Goal: Task Accomplishment & Management: Manage account settings

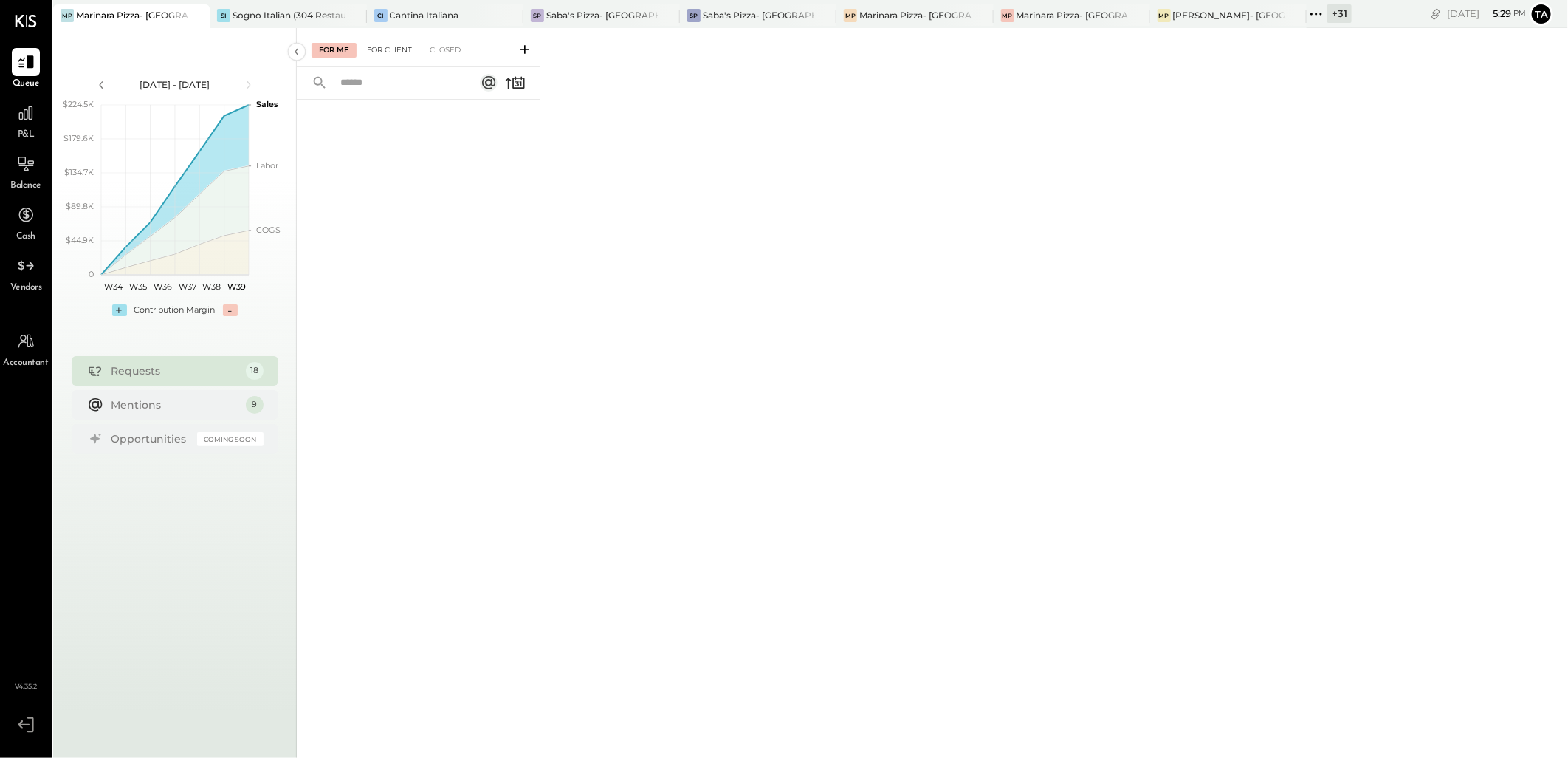
click at [379, 47] on div "For Client" at bounding box center [390, 50] width 60 height 15
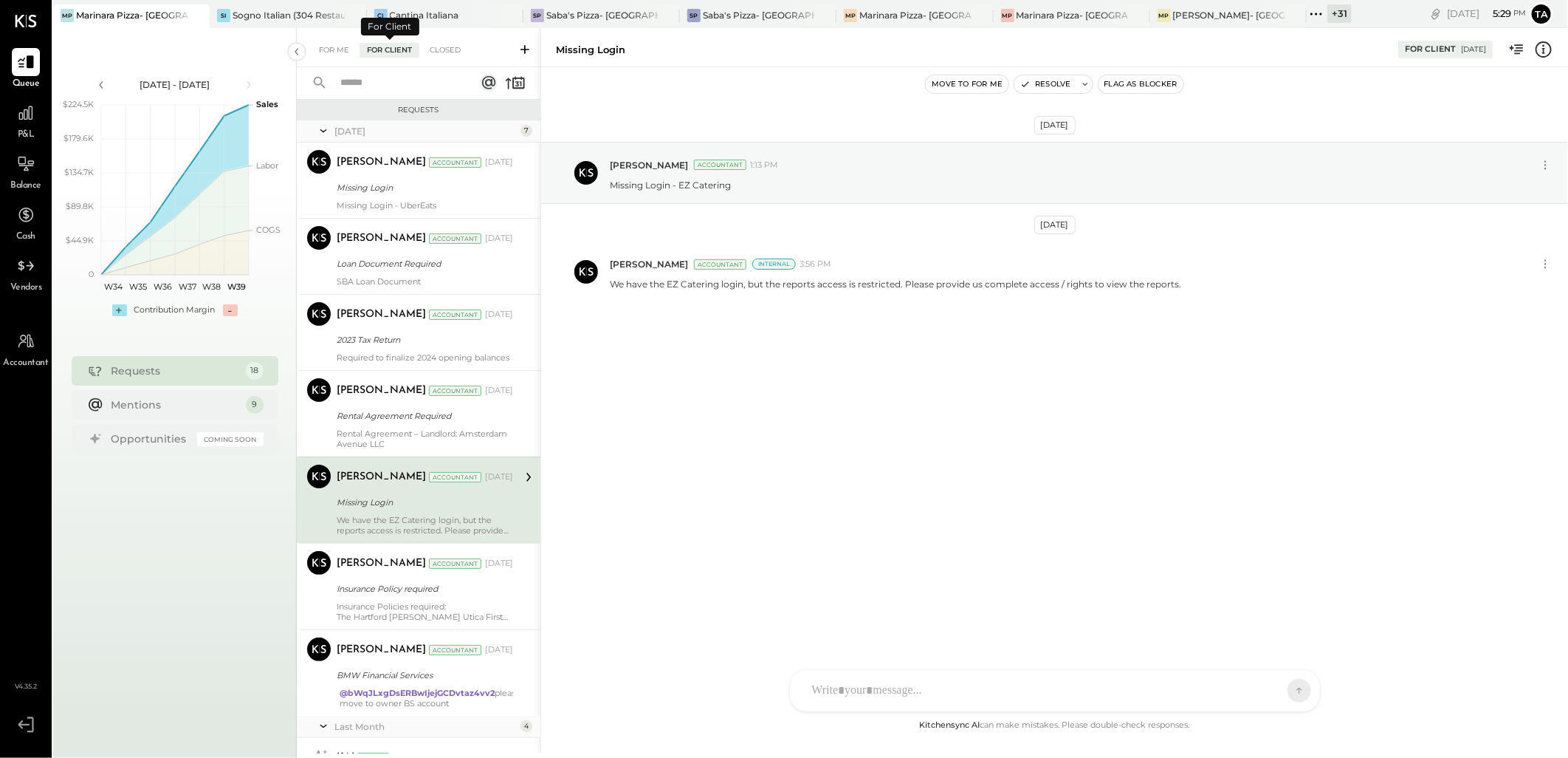
scroll to position [83, 0]
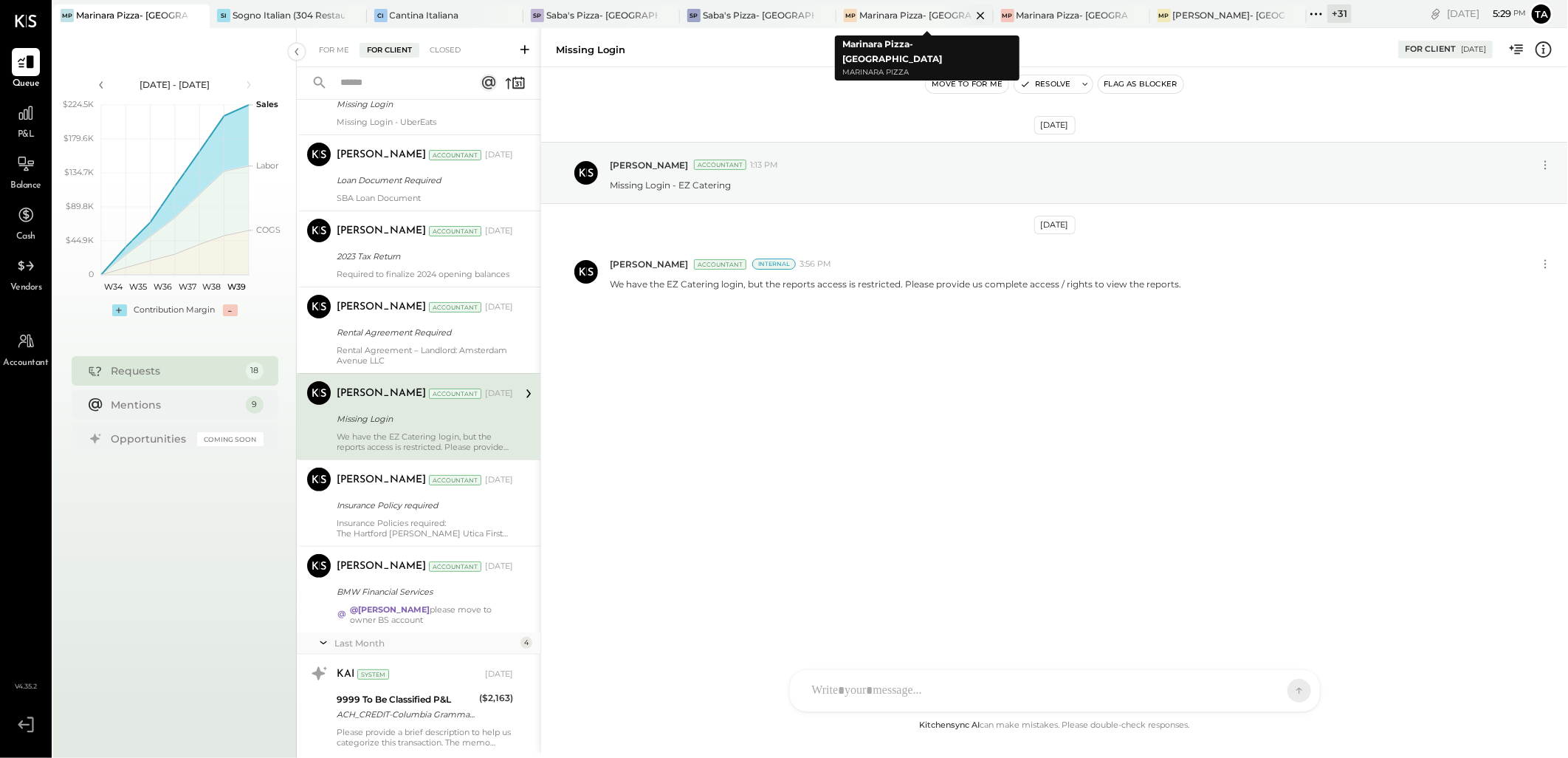
click at [942, 12] on div at bounding box center [968, 15] width 51 height 21
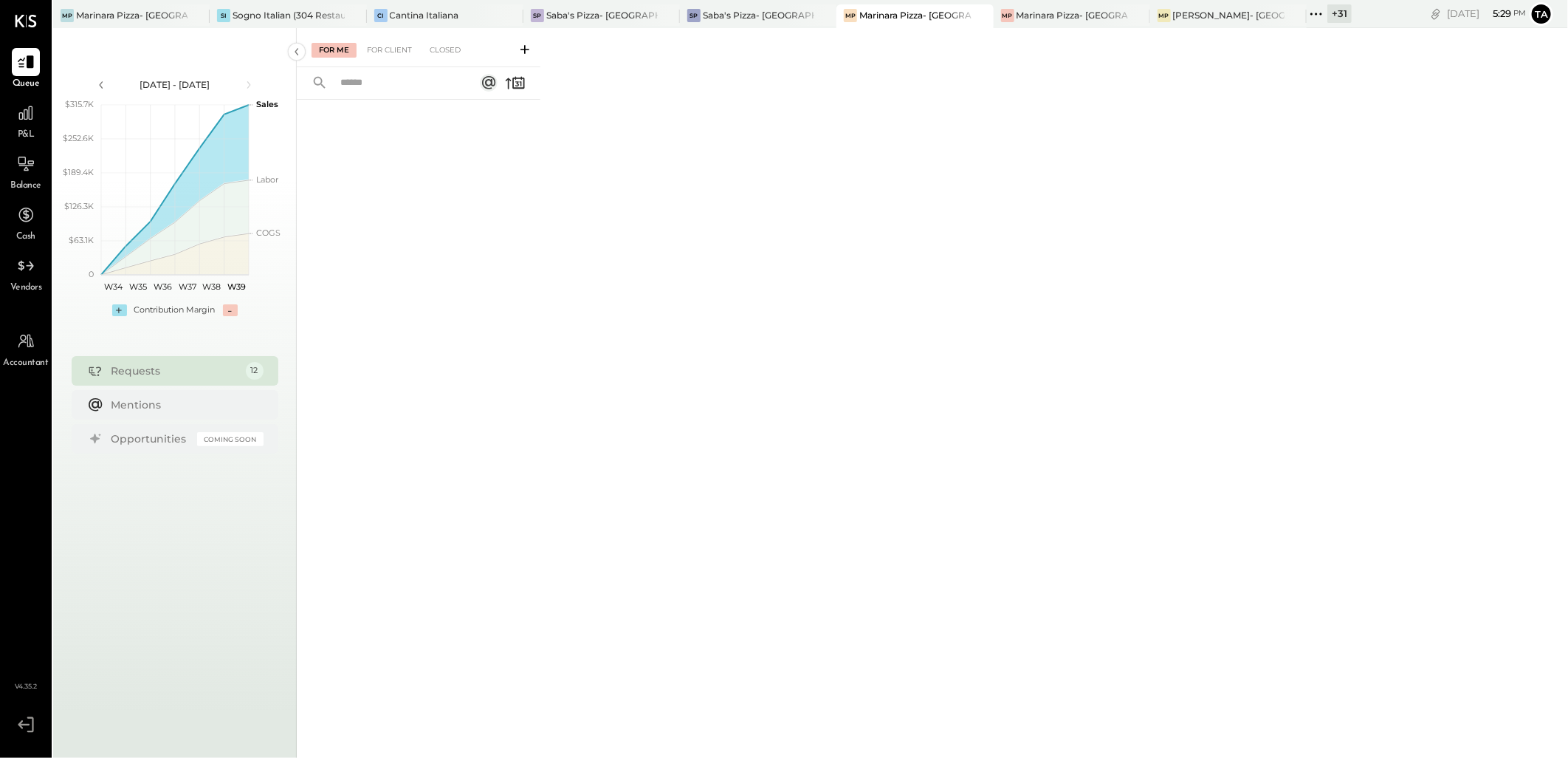
click at [397, 59] on div "For Me For Client Closed" at bounding box center [419, 48] width 244 height 39
click at [397, 47] on div "For Client" at bounding box center [390, 50] width 60 height 15
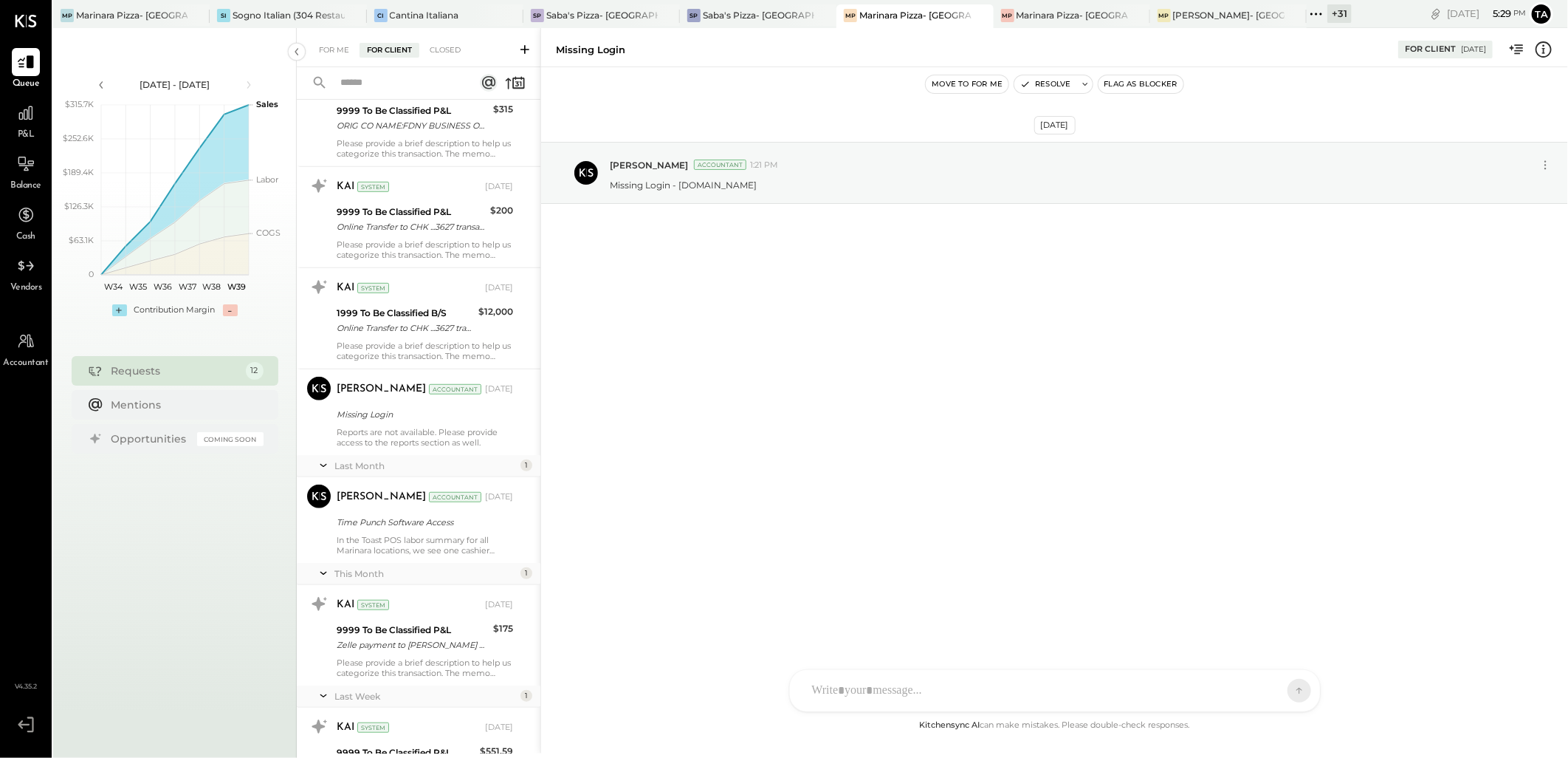
scroll to position [581, 0]
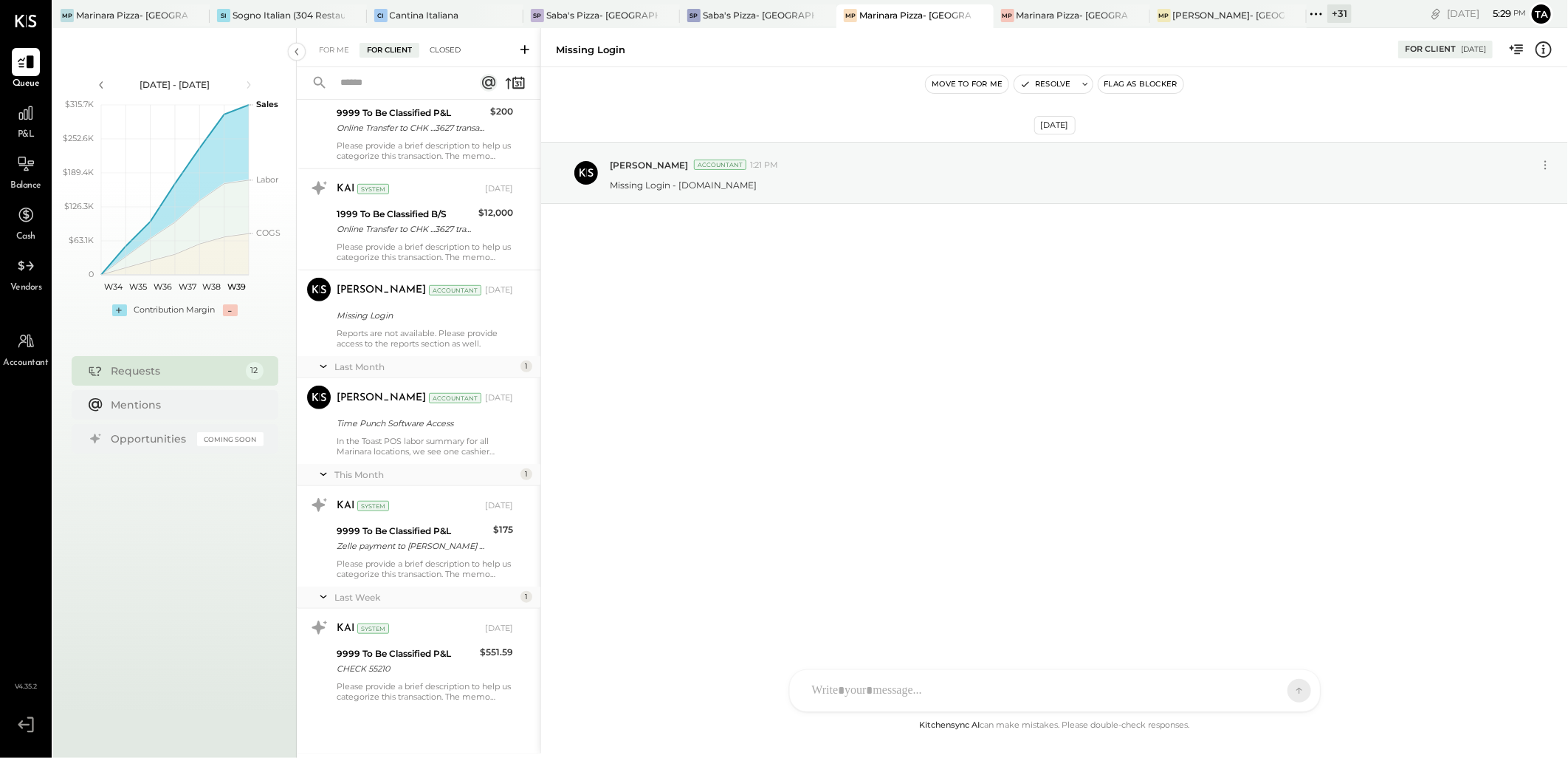
click at [447, 50] on div "Closed" at bounding box center [446, 50] width 46 height 15
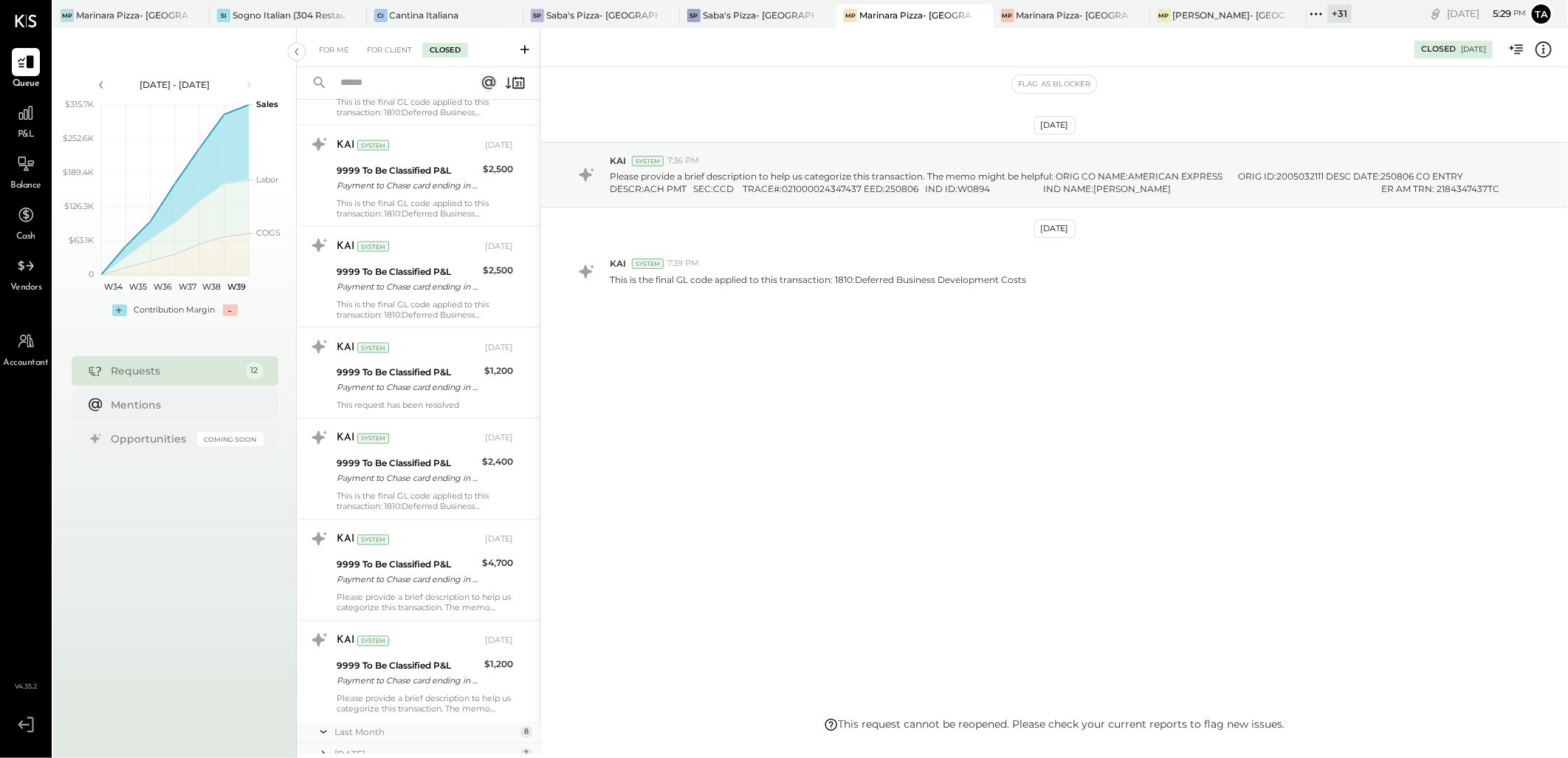
scroll to position [1572, 0]
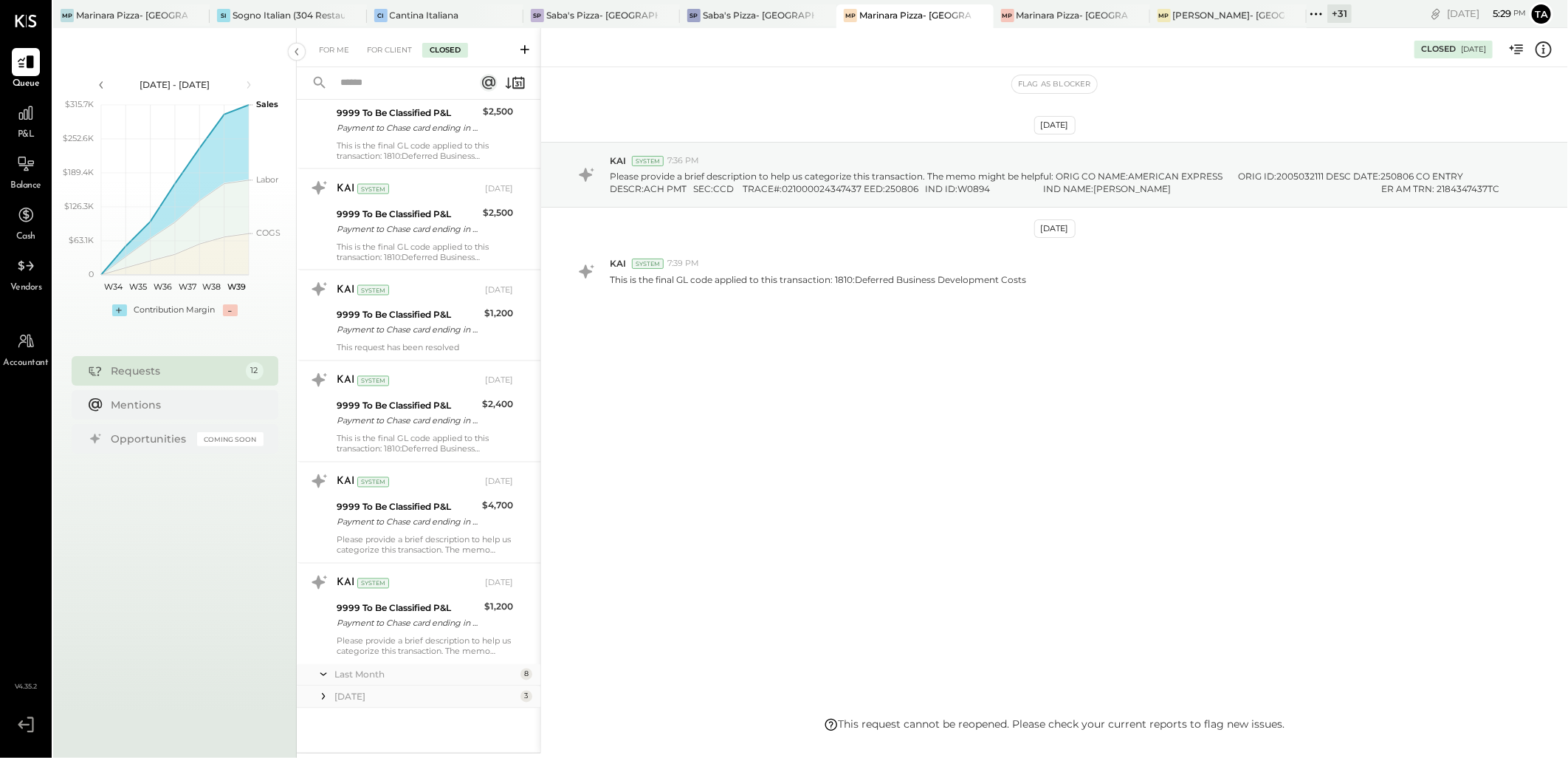
click at [409, 669] on div "Last Month" at bounding box center [425, 675] width 182 height 12
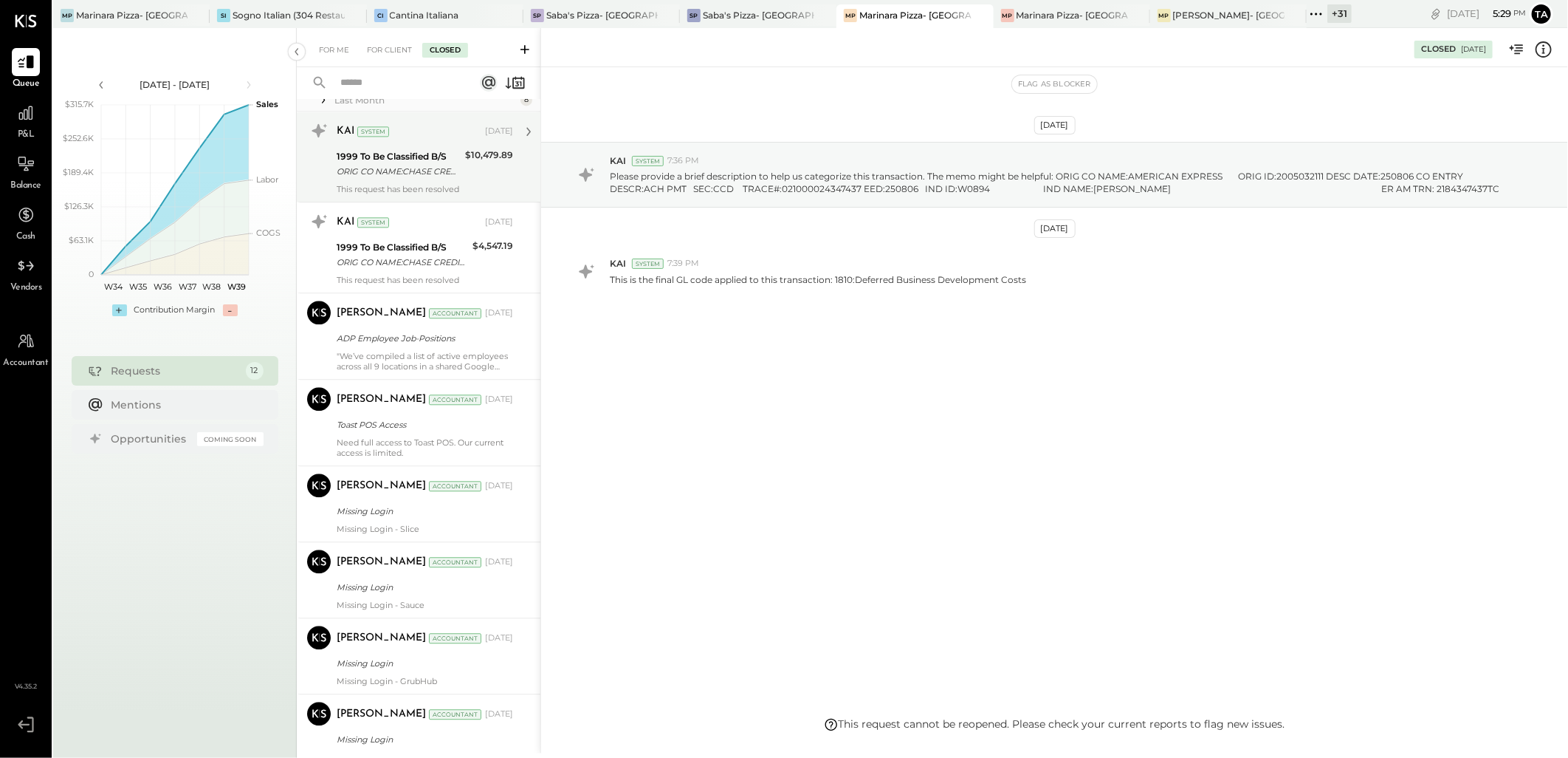
scroll to position [2231, 0]
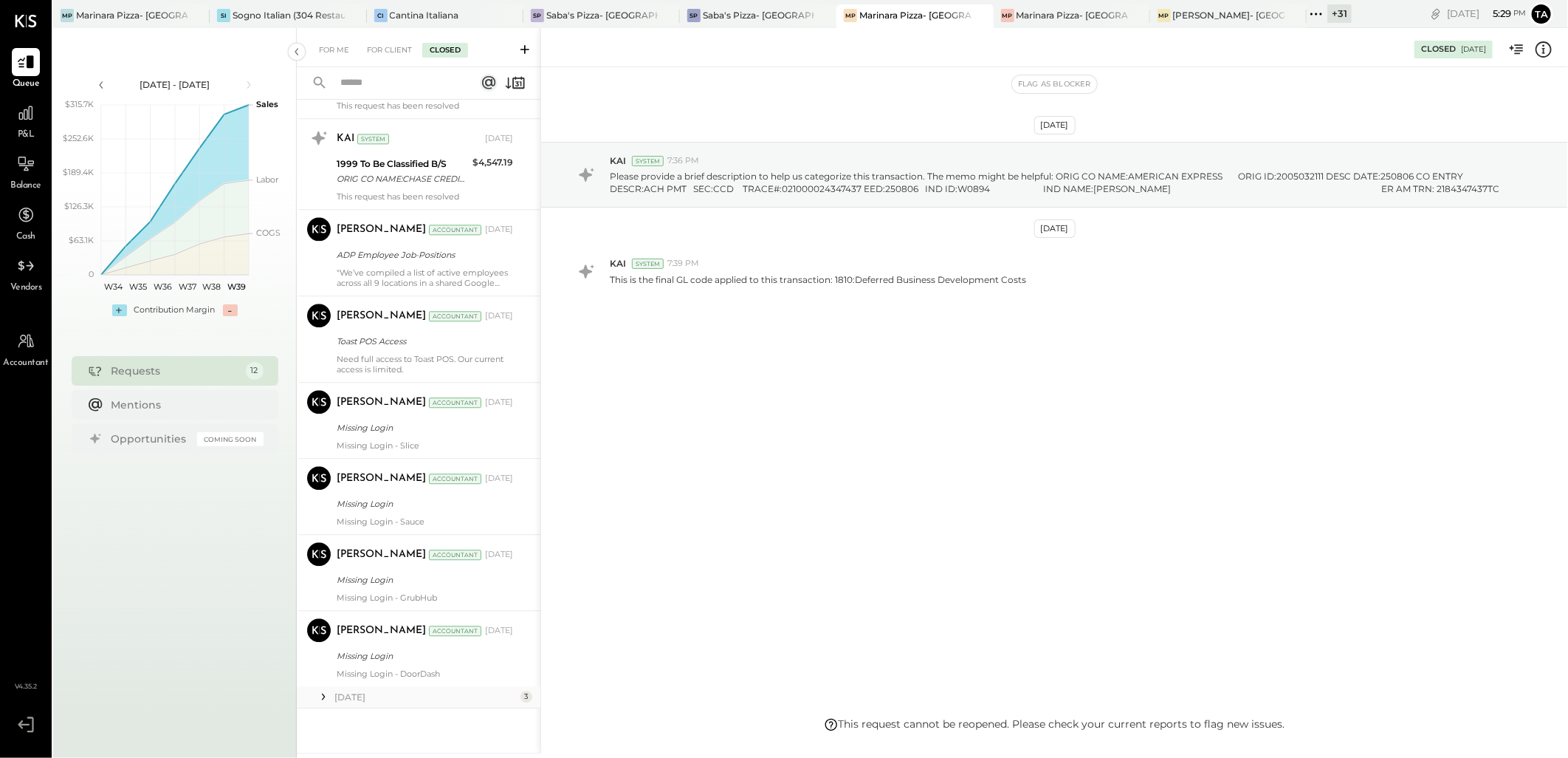
click at [432, 700] on div "[DATE]" at bounding box center [425, 697] width 182 height 12
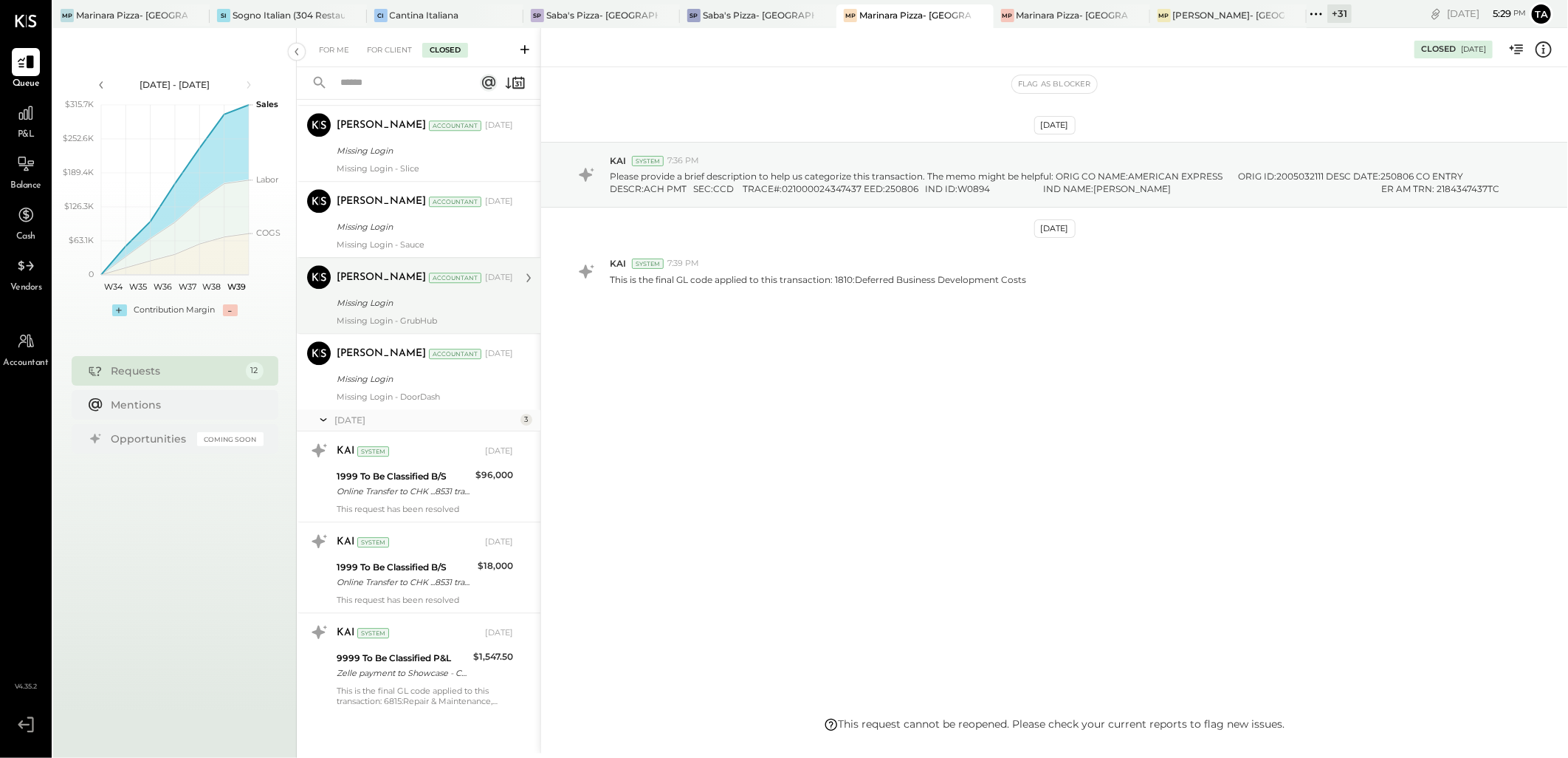
scroll to position [2512, 0]
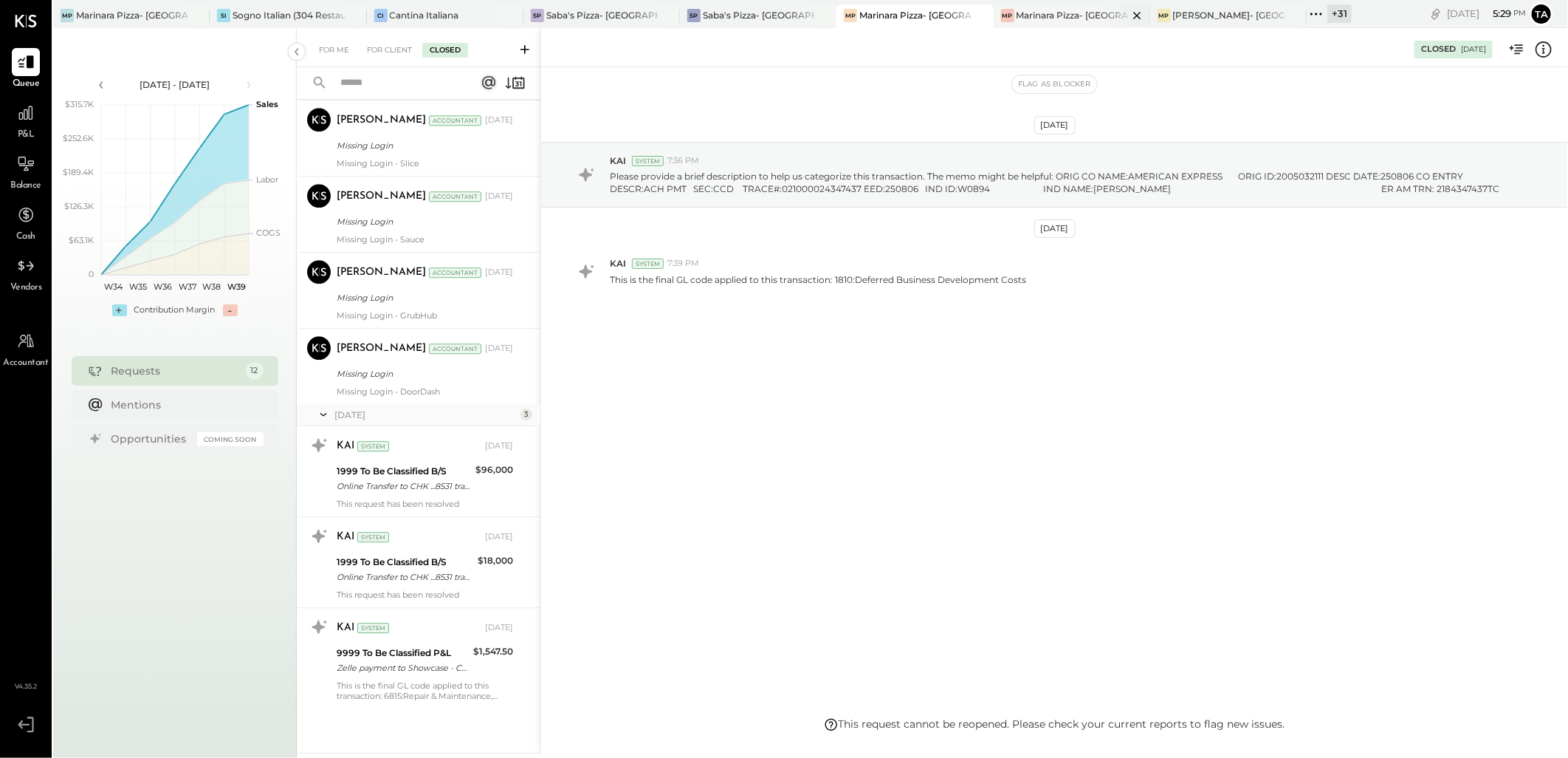
click at [1060, 15] on div "Marinara Pizza- [GEOGRAPHIC_DATA]." at bounding box center [1073, 15] width 111 height 12
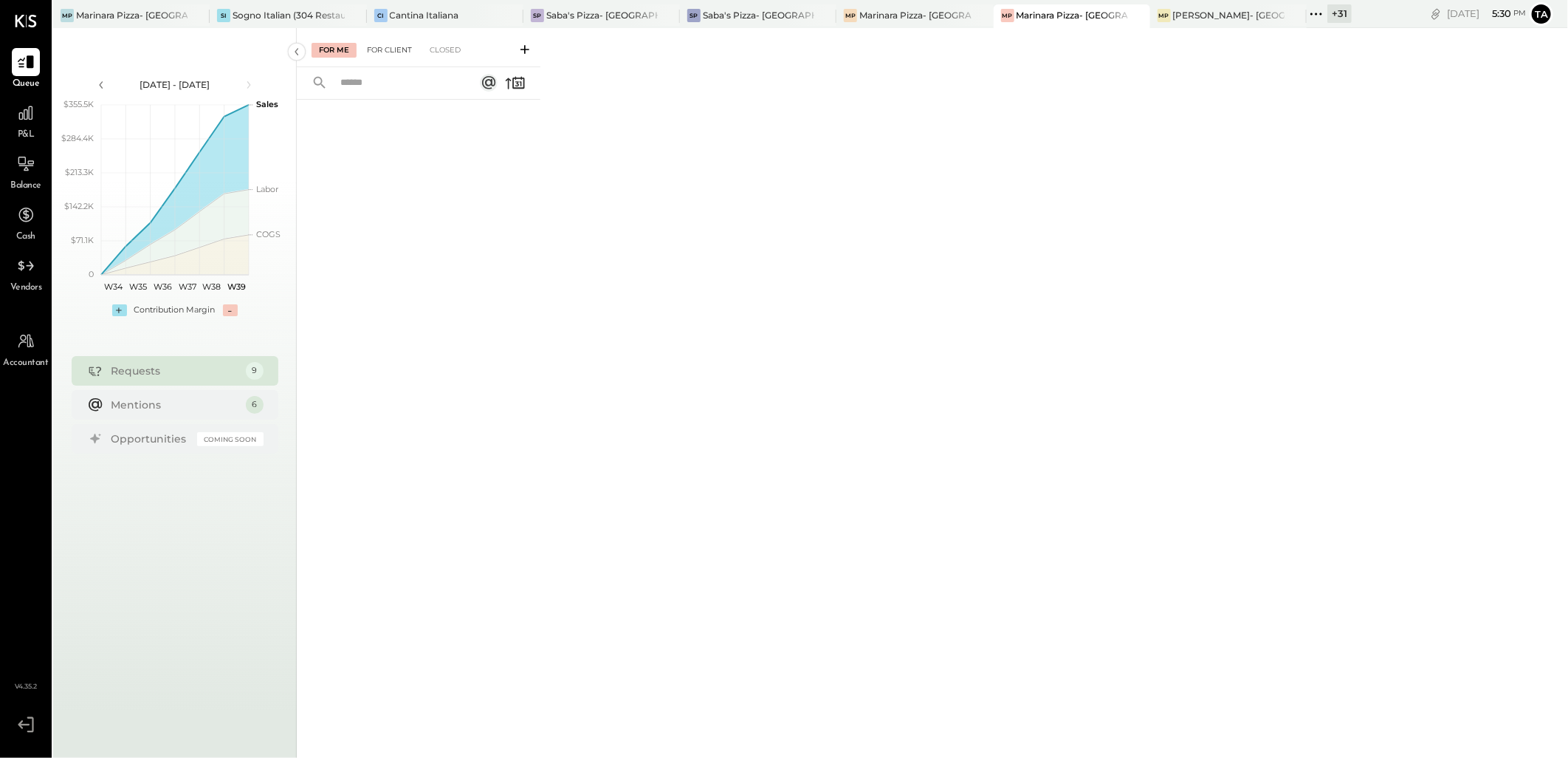
click at [396, 51] on div "For Client" at bounding box center [390, 50] width 60 height 15
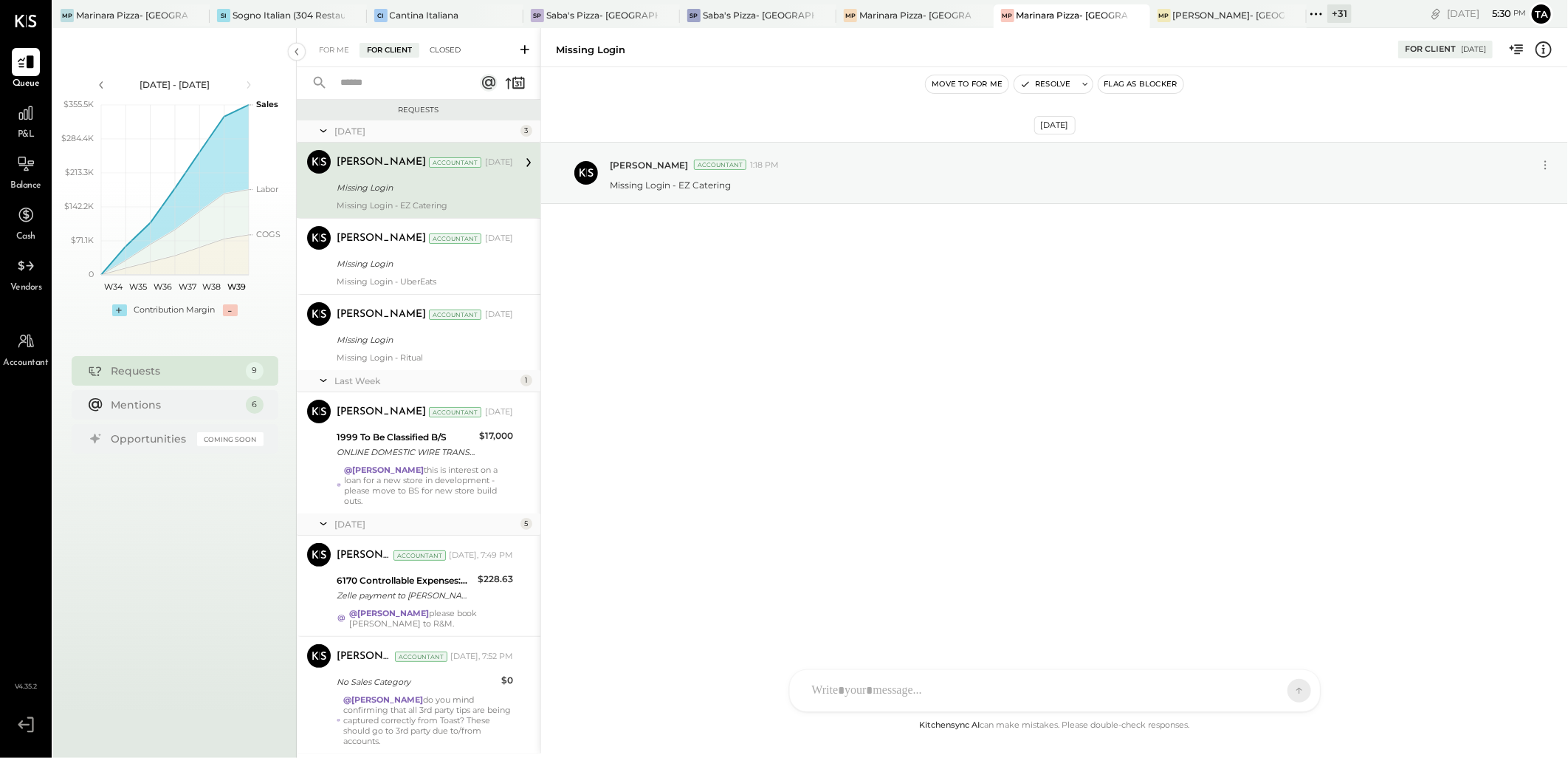
click at [445, 50] on div "Closed" at bounding box center [446, 50] width 46 height 15
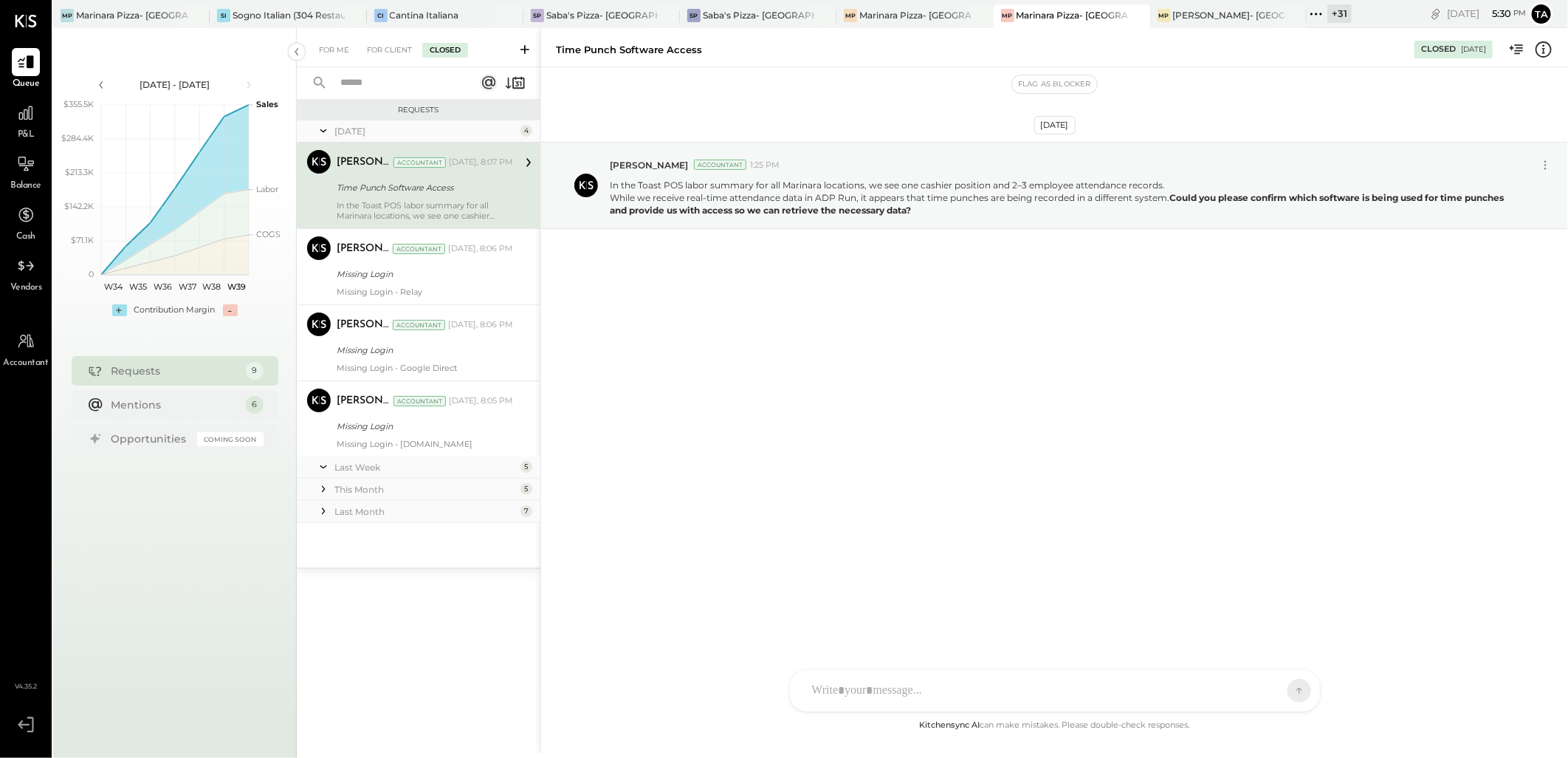
click at [432, 467] on div "Last Week" at bounding box center [425, 467] width 182 height 12
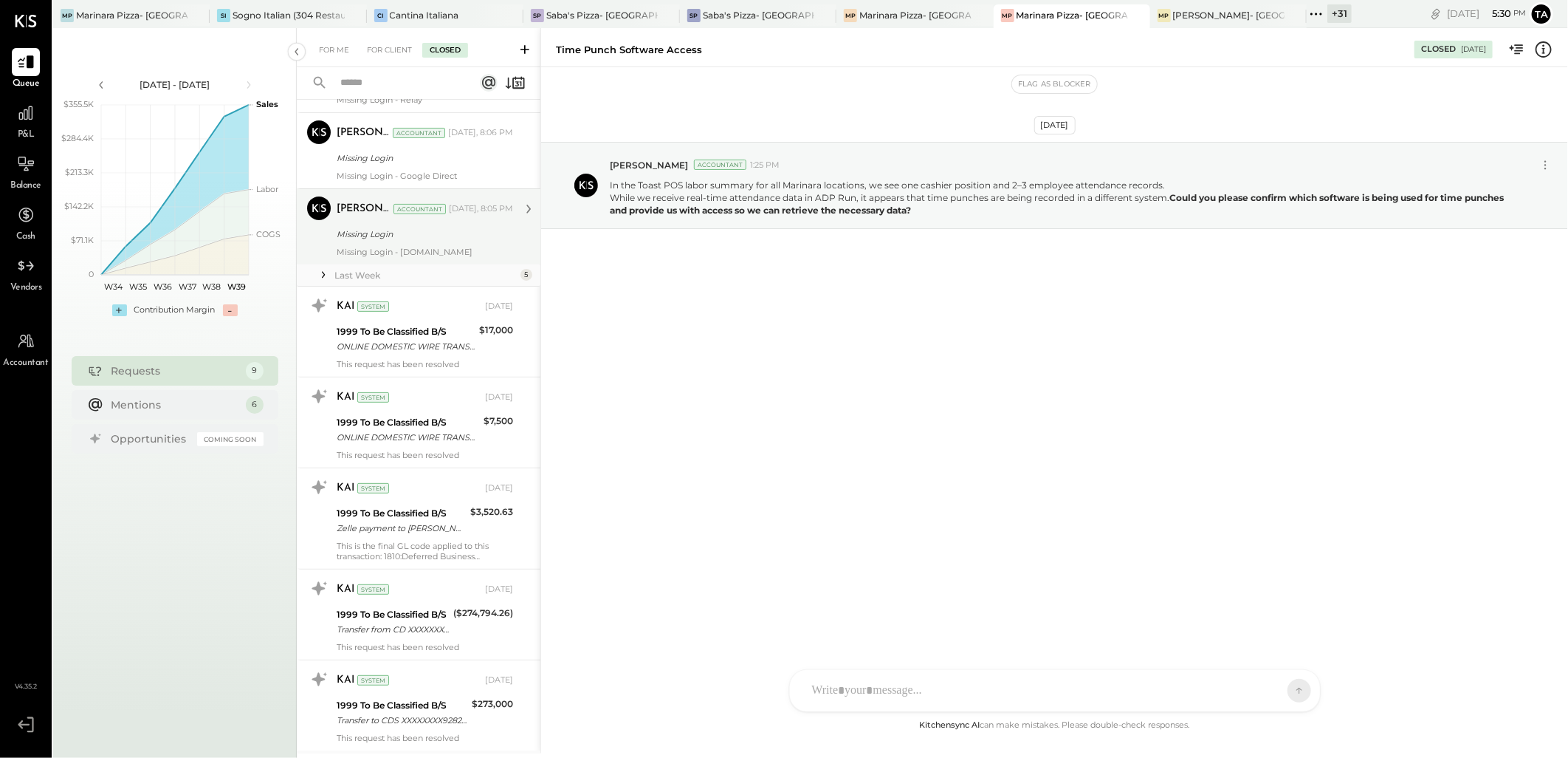
scroll to position [278, 0]
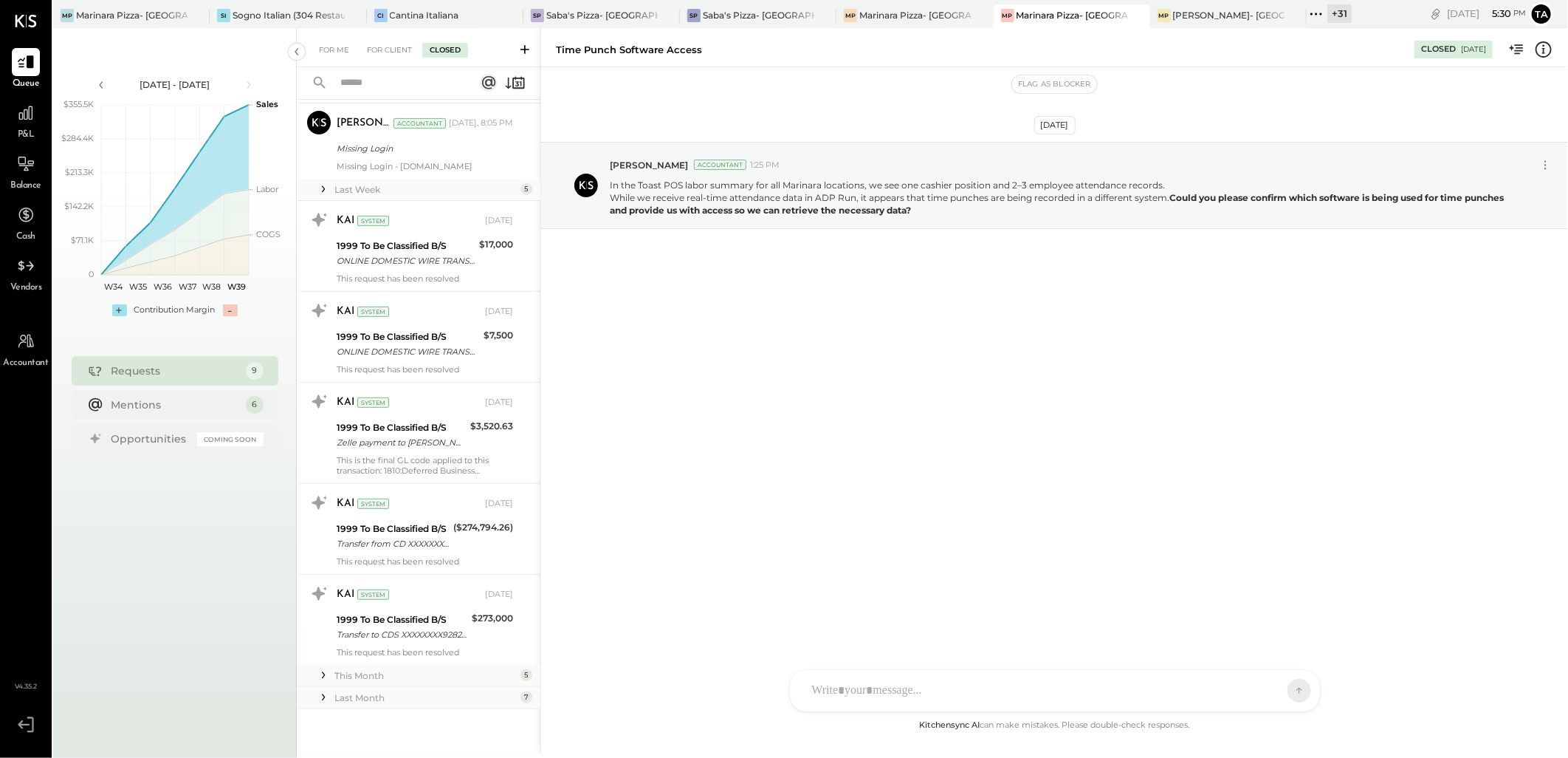
click at [445, 669] on div "This Month" at bounding box center [425, 675] width 182 height 12
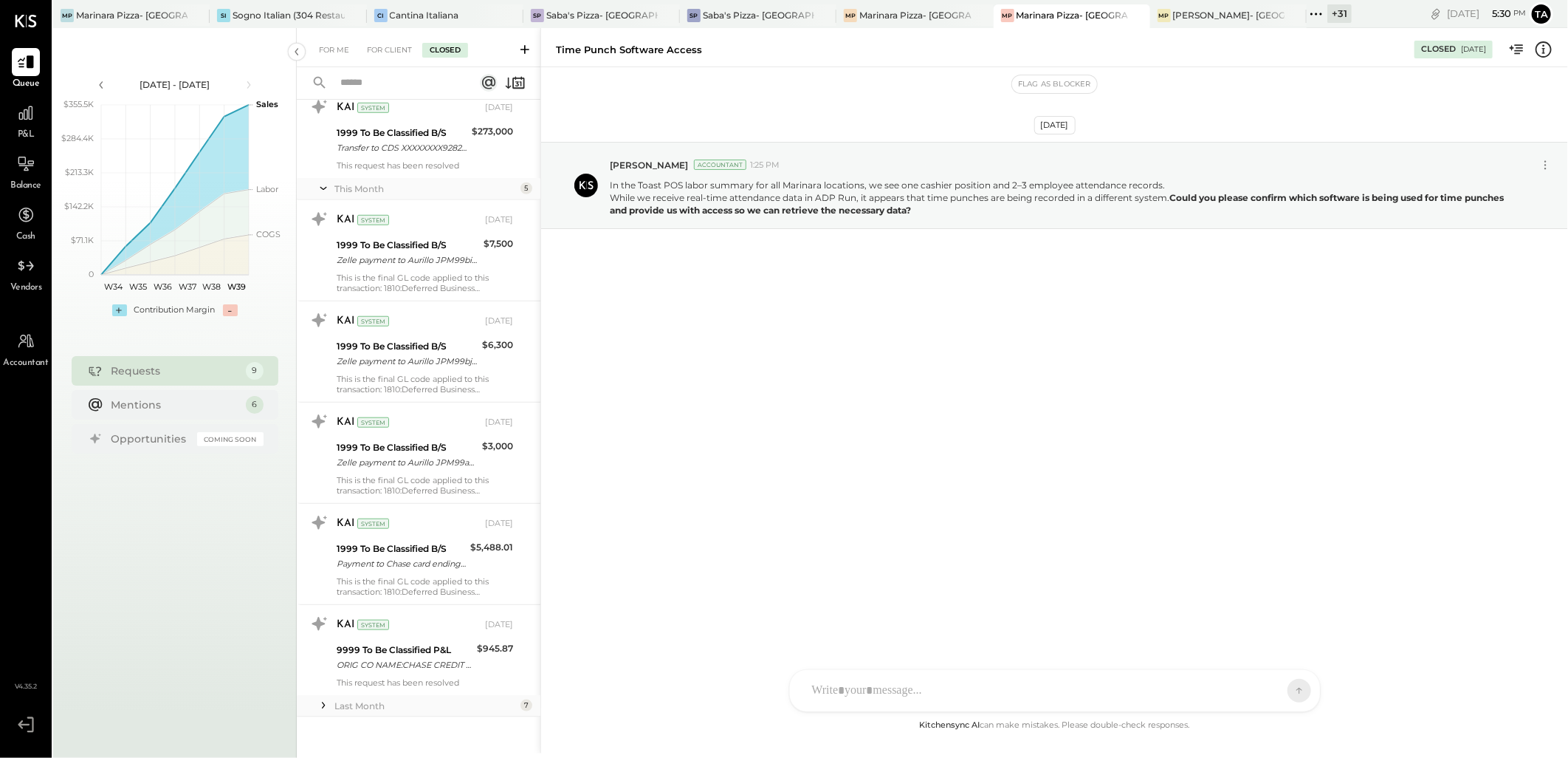
scroll to position [772, 0]
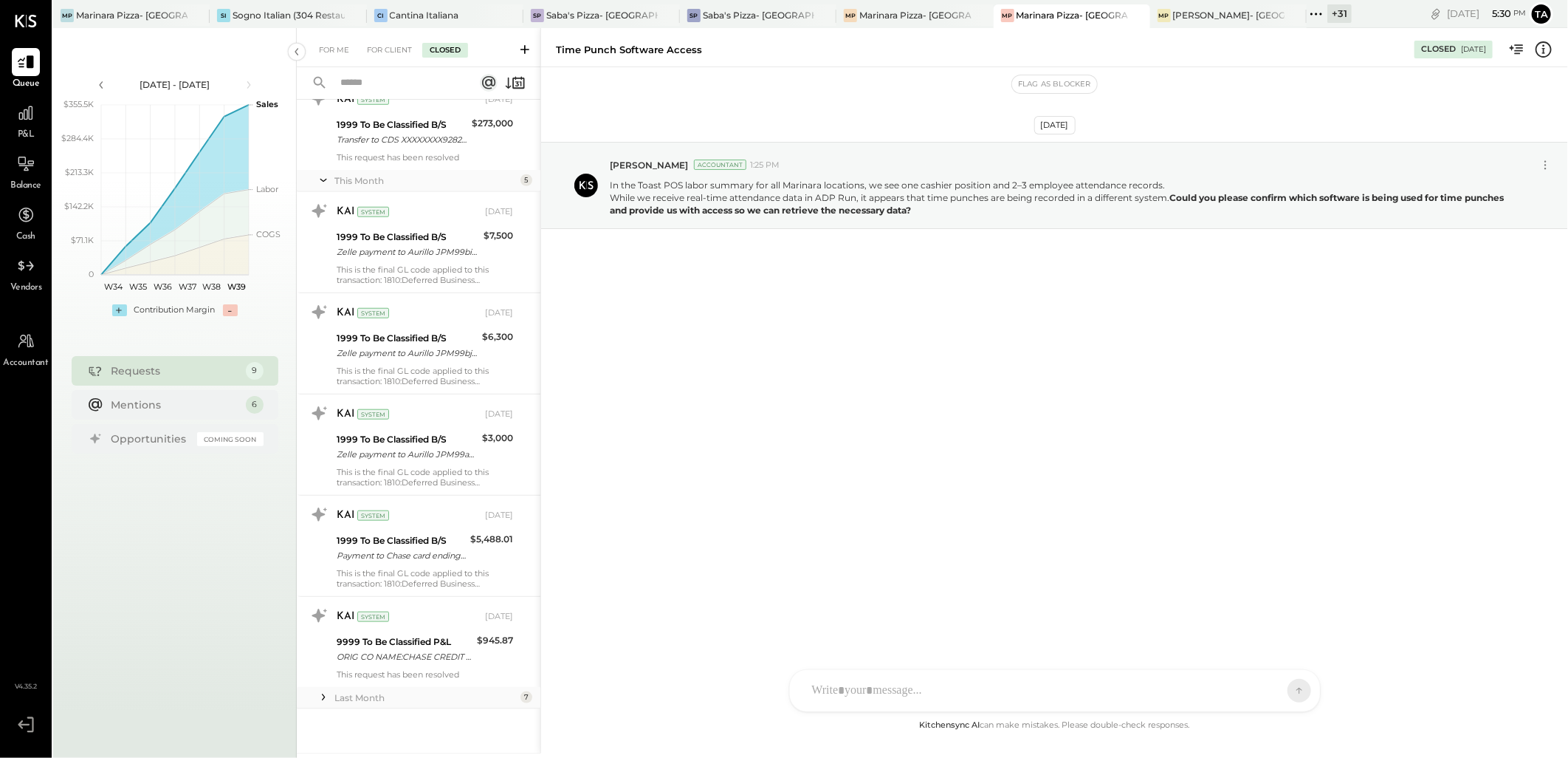
click at [426, 699] on div "Last Month" at bounding box center [425, 697] width 182 height 12
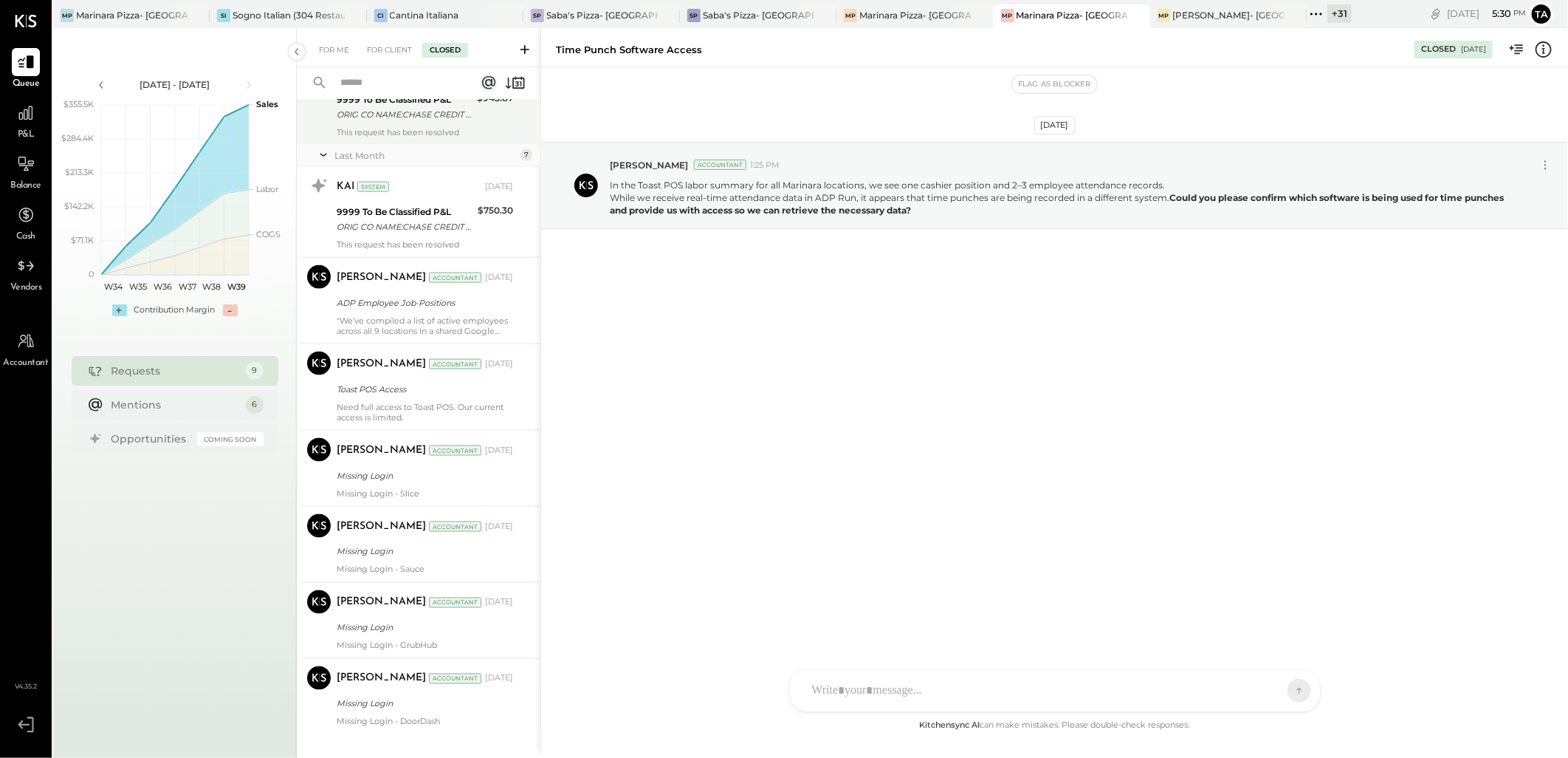
scroll to position [1340, 0]
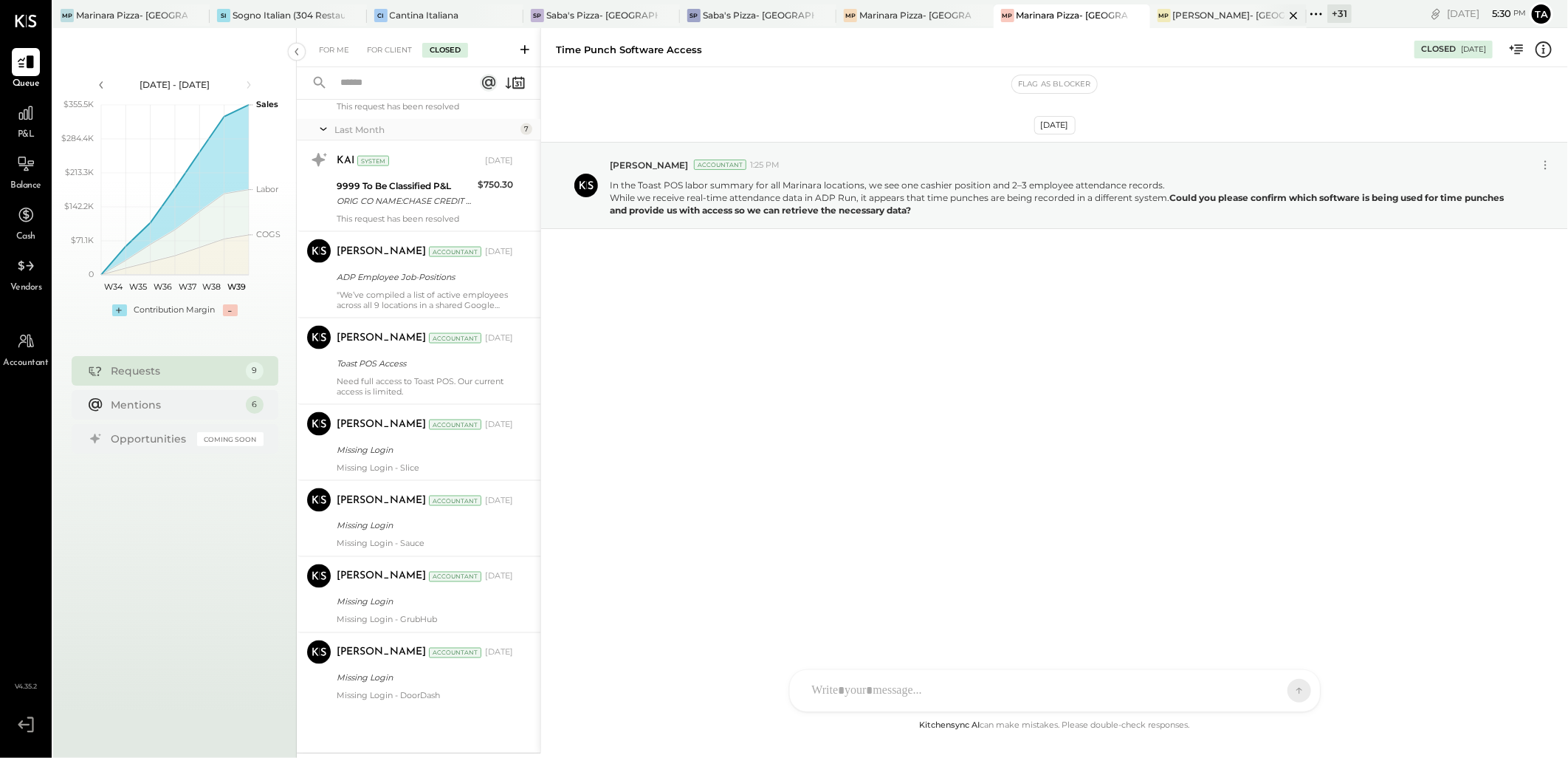
click at [1224, 19] on div "[PERSON_NAME]- [GEOGRAPHIC_DATA]" at bounding box center [1229, 15] width 111 height 12
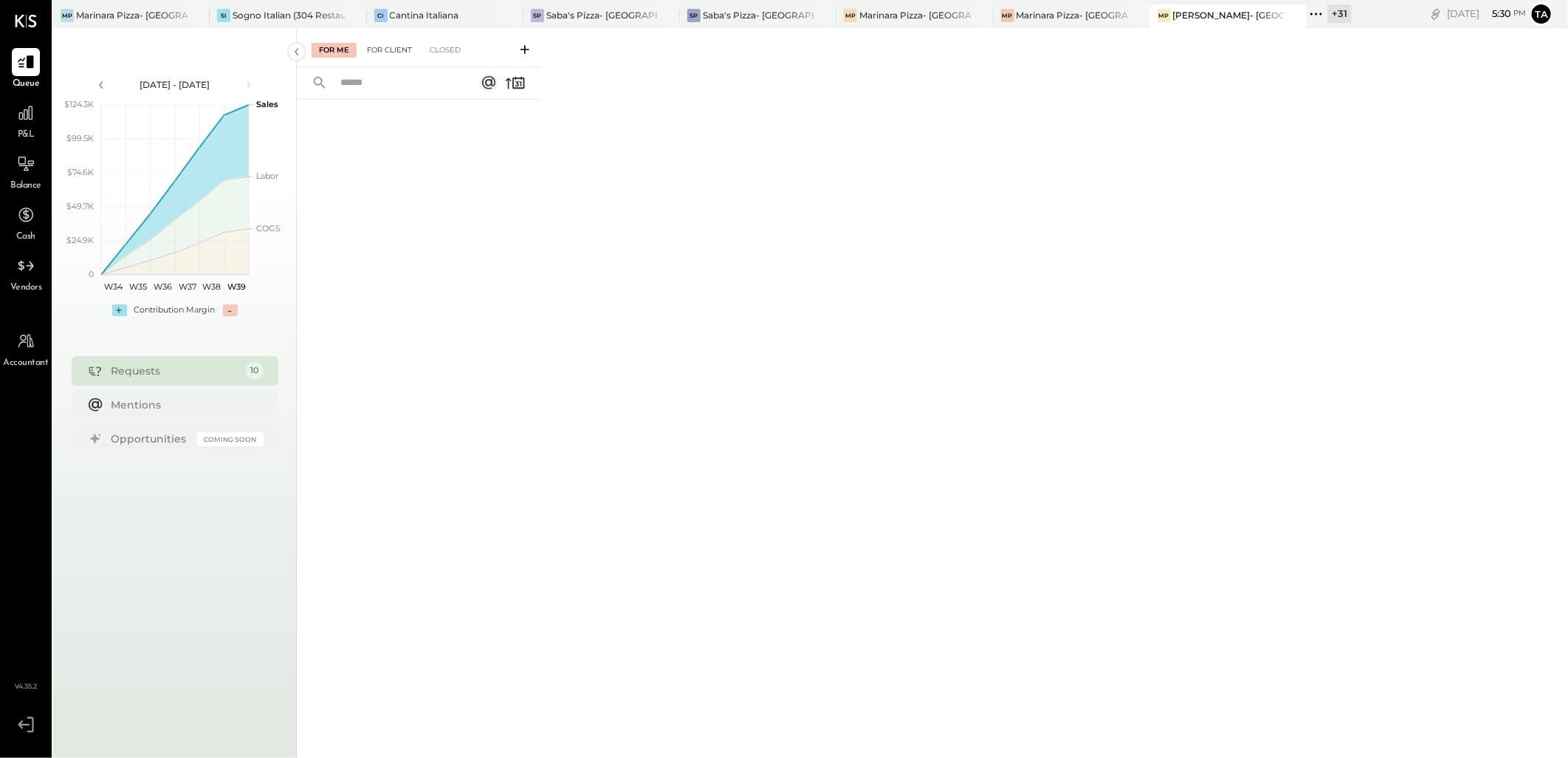
click at [395, 50] on div "For Client" at bounding box center [390, 50] width 60 height 15
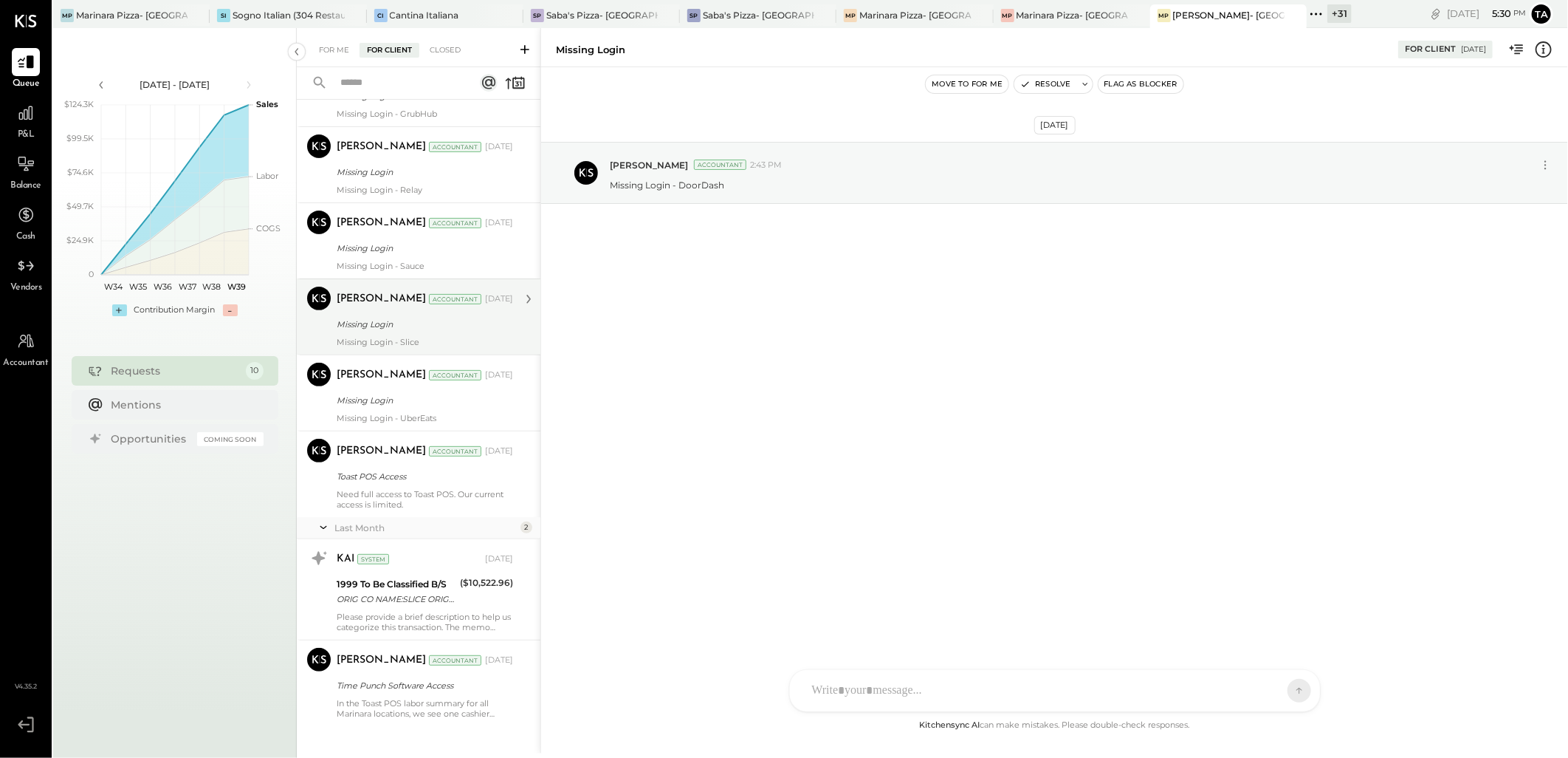
scroll to position [262, 0]
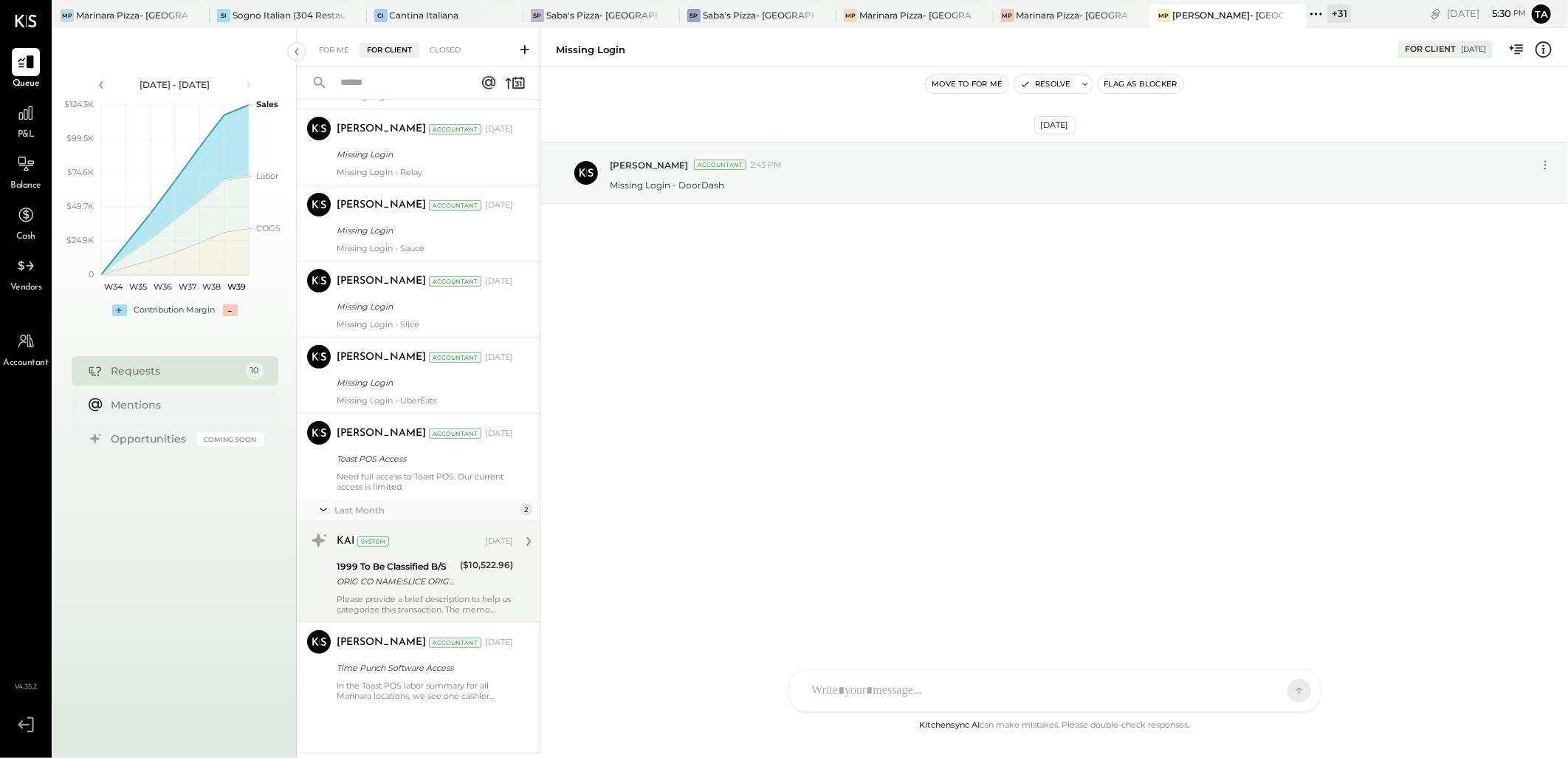
click at [419, 596] on div "Please provide a brief description to help us categorize this transaction. The …" at bounding box center [425, 603] width 177 height 20
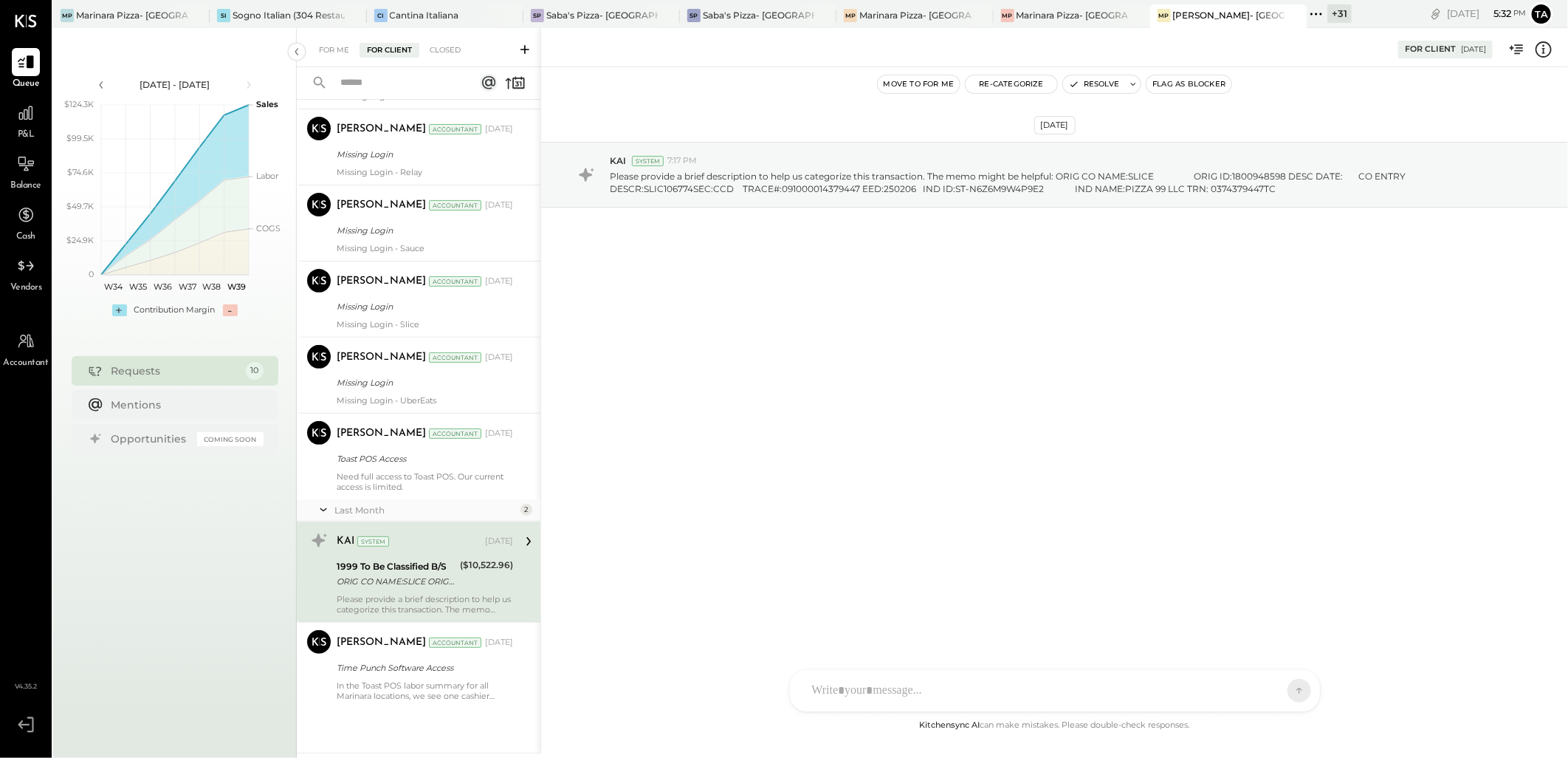
click at [1536, 50] on icon at bounding box center [1544, 50] width 16 height 16
